Goal: Task Accomplishment & Management: Use online tool/utility

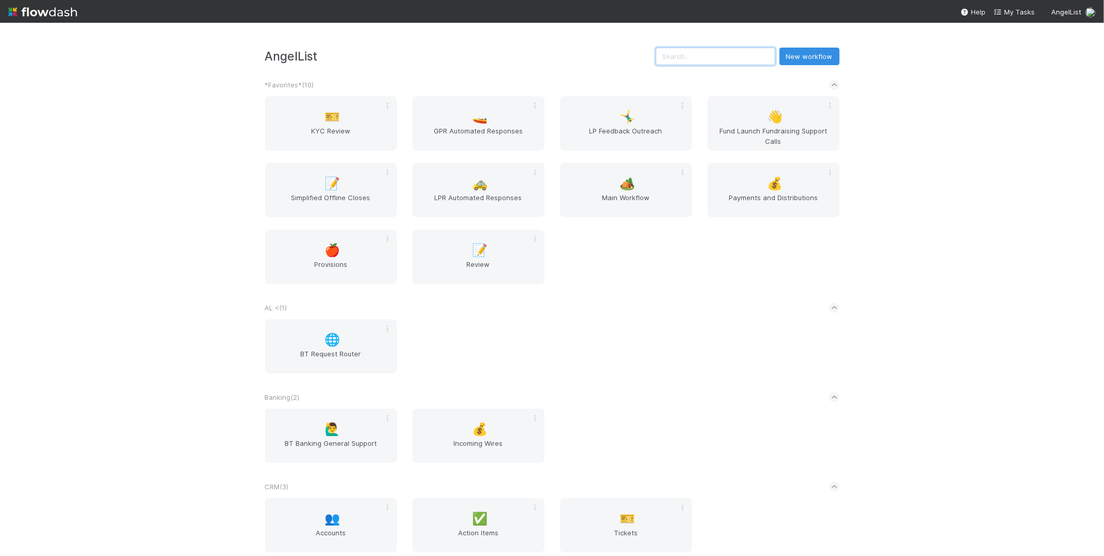
click at [710, 56] on input "text" at bounding box center [716, 57] width 120 height 18
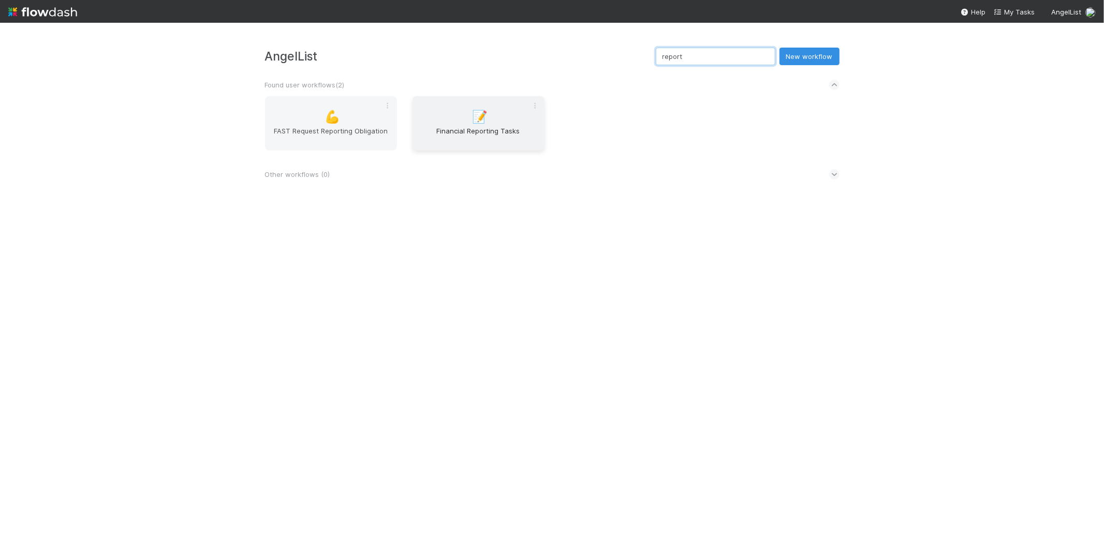
type input "report"
click at [464, 127] on span "Financial Reporting Tasks" at bounding box center [479, 136] width 124 height 21
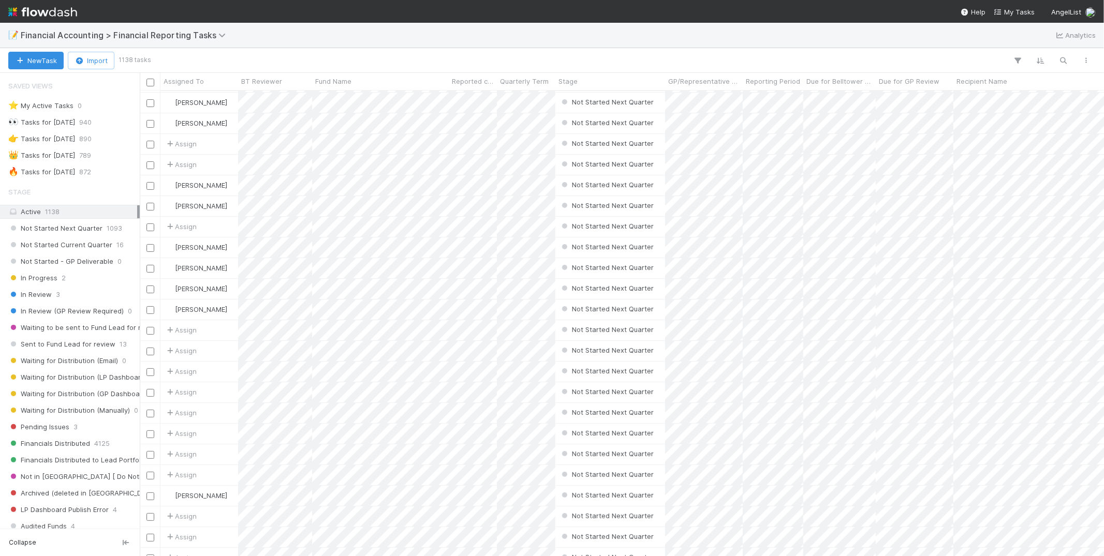
scroll to position [309, 0]
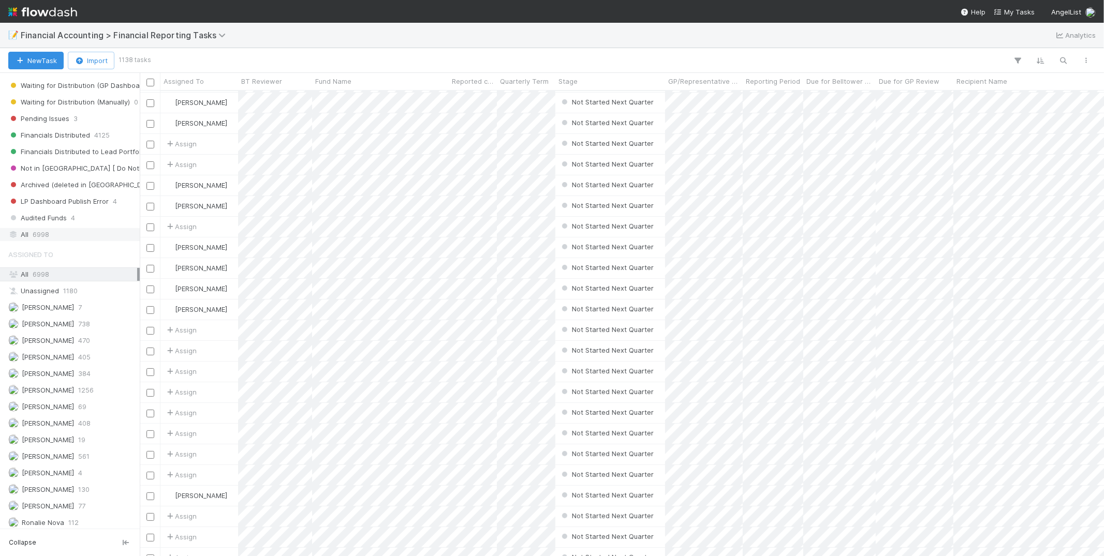
click at [39, 228] on span "6998" at bounding box center [41, 234] width 17 height 13
click at [1062, 63] on icon "button" at bounding box center [1064, 60] width 10 height 9
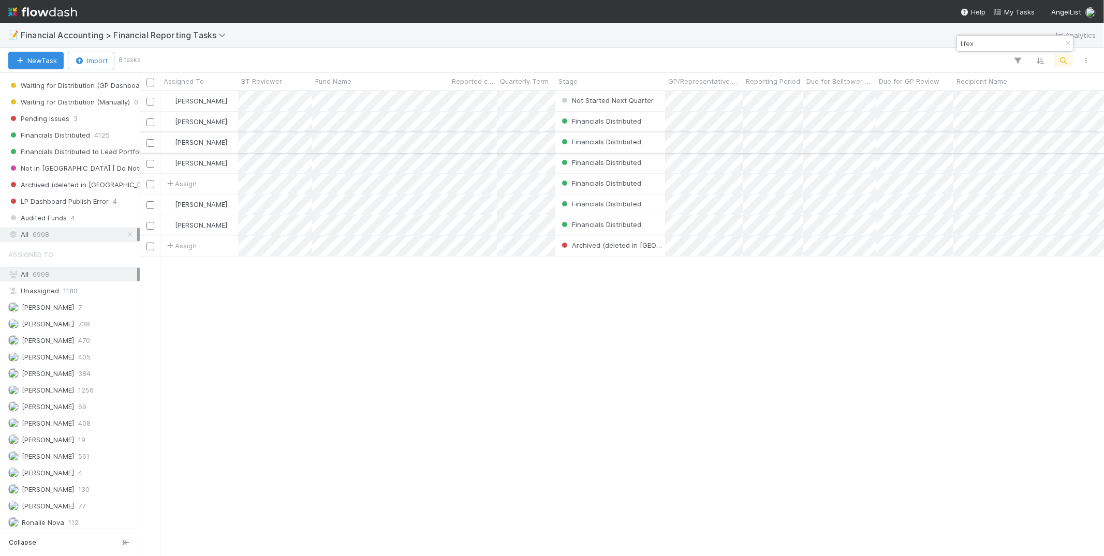
type input "lifex"
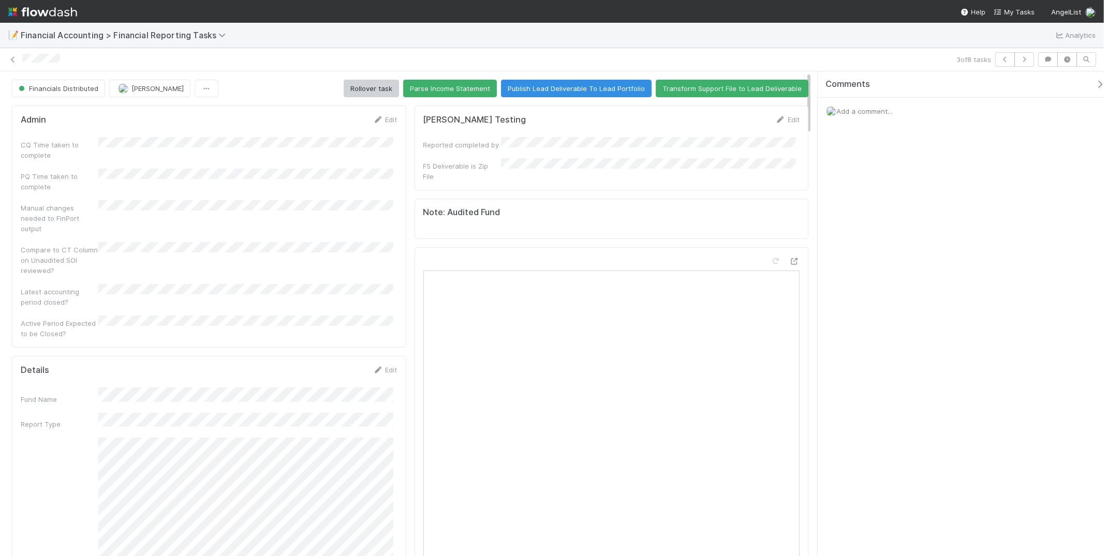
click at [668, 37] on div "📝 Financial Accounting > Financial Reporting Tasks Analytics" at bounding box center [552, 35] width 1104 height 25
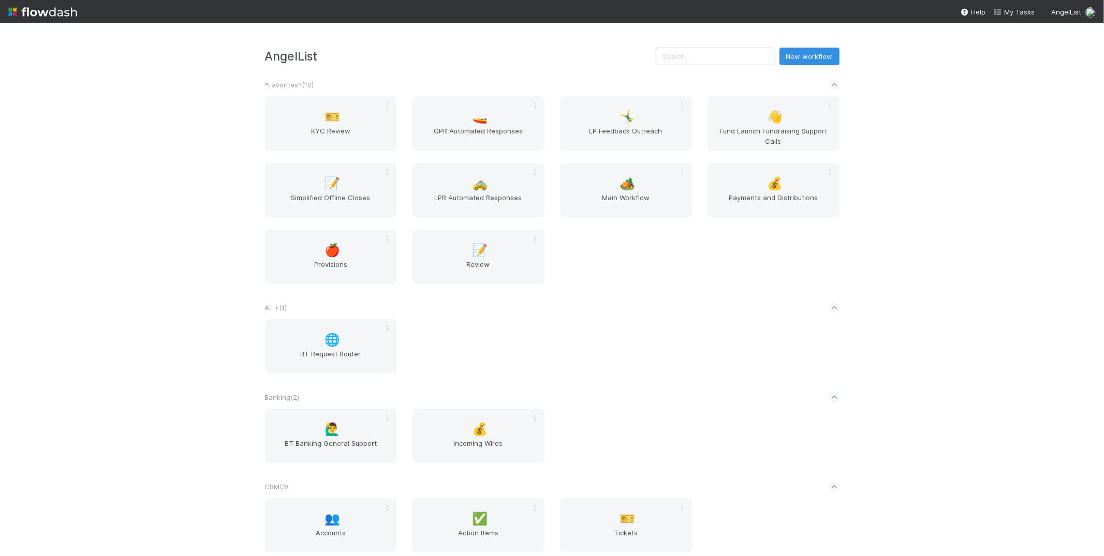
click at [126, 116] on div "AngelList New workflow *Favorites* ( 10 ) 🎫 KYC Review 🚤 GPR Automated Response…" at bounding box center [552, 290] width 1104 height 534
click at [131, 156] on div "AngelList New workflow *Favorites* ( 10 ) 🎫 KYC Review 🚤 GPR Automated Response…" at bounding box center [552, 290] width 1104 height 534
